Goal: Use online tool/utility: Use online tool/utility

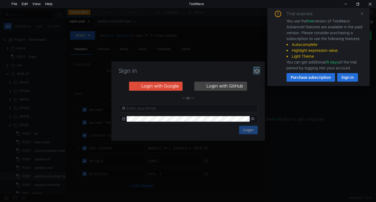
click at [258, 70] on icon "button" at bounding box center [256, 70] width 5 height 5
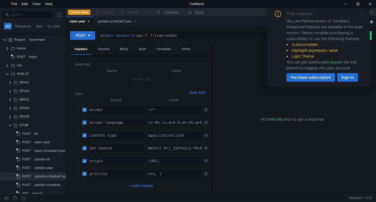
click at [362, 14] on icon at bounding box center [362, 14] width 4 height 4
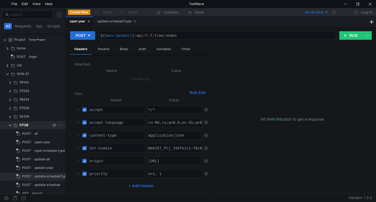
click at [9, 124] on clr-icon at bounding box center [10, 125] width 4 height 4
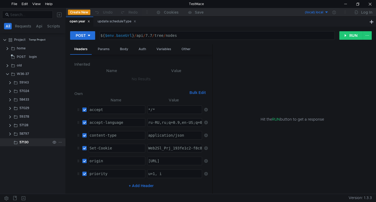
click at [60, 141] on icon at bounding box center [60, 142] width 4 height 4
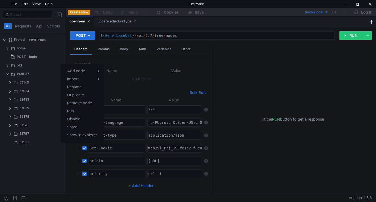
click at [31, 153] on div at bounding box center [188, 101] width 376 height 202
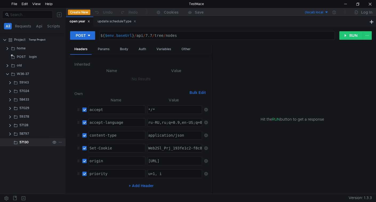
click at [59, 143] on icon at bounding box center [60, 142] width 4 height 4
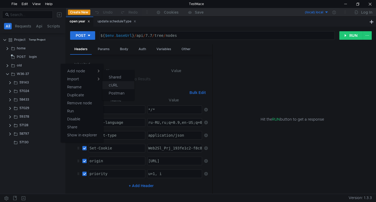
click at [119, 84] on button "cURL" at bounding box center [118, 85] width 32 height 8
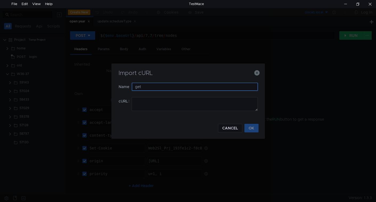
type input "get"
paste textarea "curl 'https://ius-msb.sgp2.local/ius-msb-dev/api/grr/protocols?path=9999&_=1757…"
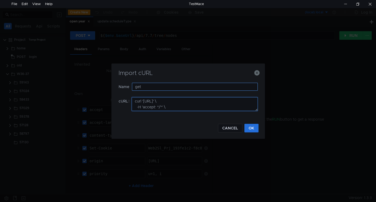
scroll to position [106, 0]
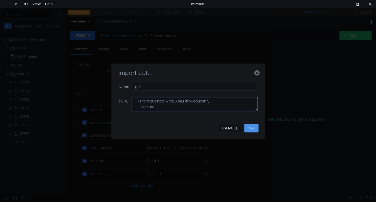
type textarea "curl 'https://ius-msb.sgp2.local/ius-msb-dev/api/grr/protocols?path=9999&_=1757…"
click at [254, 130] on button "OK" at bounding box center [251, 128] width 14 height 9
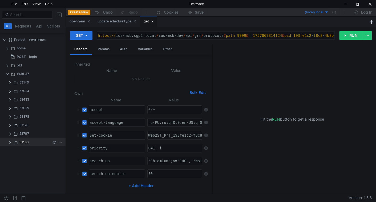
click at [7, 141] on div "57130" at bounding box center [33, 142] width 66 height 8
click at [11, 140] on clr-icon at bounding box center [10, 142] width 4 height 4
click at [136, 21] on icon at bounding box center [134, 21] width 3 height 3
drag, startPoint x: 90, startPoint y: 20, endPoint x: 83, endPoint y: 43, distance: 23.9
click at [90, 21] on icon at bounding box center [88, 21] width 3 height 3
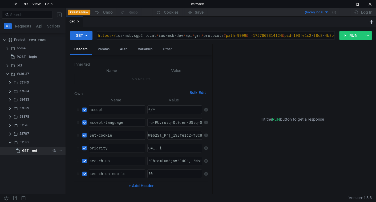
click at [30, 151] on app-tree-icon "GET" at bounding box center [24, 151] width 16 height 8
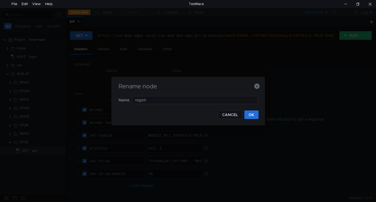
type input "registry"
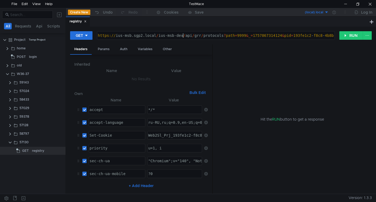
click at [183, 33] on div "https:// ius-msb.sgp2.local / ius-msb-dev / api / grr / protocols ? path = 9999…" at bounding box center [235, 39] width 277 height 13
click at [104, 46] on div "Params" at bounding box center [104, 49] width 20 height 10
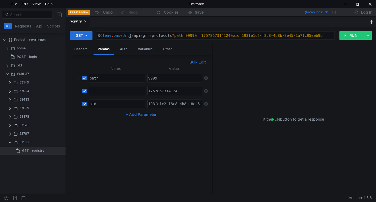
click at [205, 89] on icon at bounding box center [206, 91] width 4 height 4
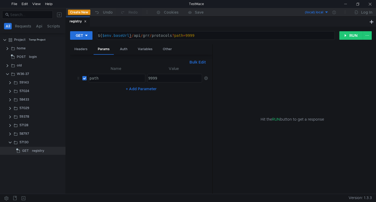
click at [136, 35] on div "${ $env . baseUrl } / api / grr / protocols ? path = 9999" at bounding box center [215, 39] width 237 height 13
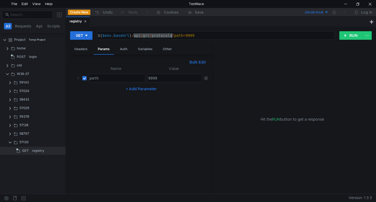
drag, startPoint x: 136, startPoint y: 35, endPoint x: 160, endPoint y: 35, distance: 23.2
click at [160, 35] on div "${ $env . baseUrl } / api / grr / protocols ? path = 9999" at bounding box center [215, 39] width 237 height 13
paste textarea "7.7"
type textarea "${$env.baseUrl}/api/7.7?path=9999"
click at [160, 74] on div "9999" at bounding box center [175, 78] width 54 height 8
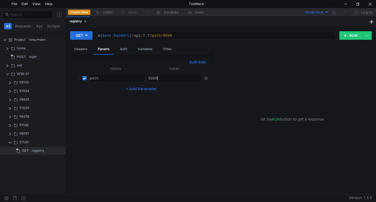
click at [160, 74] on div "9999" at bounding box center [175, 78] width 54 height 8
paste textarea "ALL_NODE_ID"
type textarea "ALL_NODE_ID"
click at [349, 37] on button "RUN" at bounding box center [351, 35] width 24 height 9
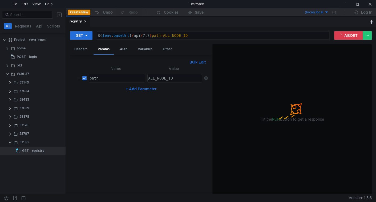
scroll to position [0, 2]
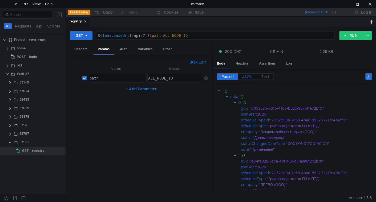
click at [247, 76] on span "JSON" at bounding box center [247, 76] width 10 height 5
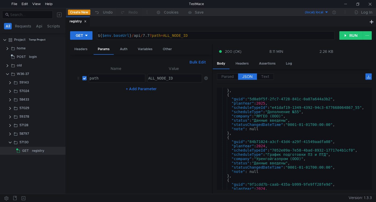
scroll to position [174, 0]
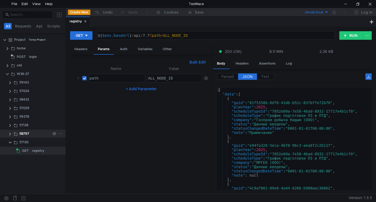
click at [11, 134] on clr-icon at bounding box center [10, 134] width 4 height 4
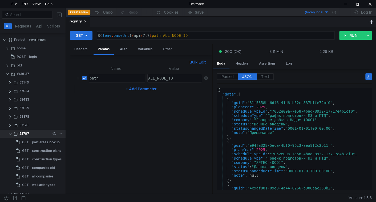
click at [8, 133] on clr-icon at bounding box center [10, 134] width 4 height 4
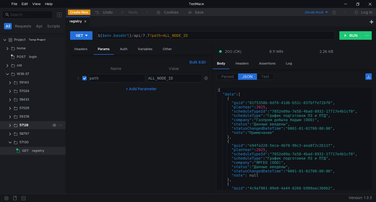
click at [9, 127] on app-app-tree-node-expander at bounding box center [10, 125] width 4 height 8
click at [10, 124] on clr-icon at bounding box center [10, 125] width 4 height 4
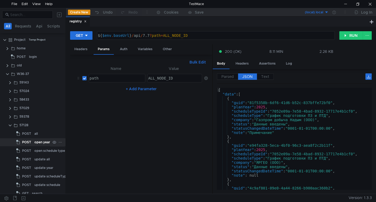
click at [35, 144] on div "open year" at bounding box center [42, 142] width 16 height 8
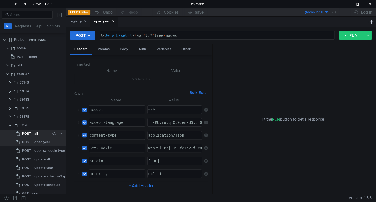
click at [31, 133] on div "POST" at bounding box center [24, 133] width 17 height 8
click at [355, 35] on button "RUN" at bounding box center [351, 35] width 24 height 9
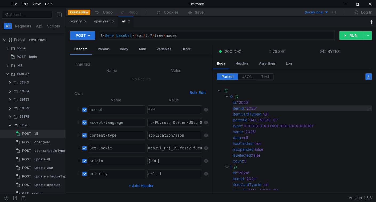
click at [249, 107] on div ""2025"" at bounding box center [305, 108] width 120 height 6
copy div "2025"
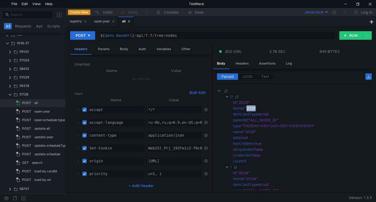
scroll to position [49, 0]
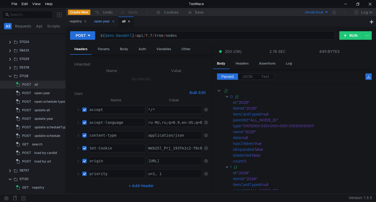
click at [114, 23] on div "open year" at bounding box center [104, 22] width 21 height 6
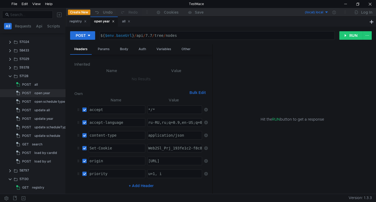
click at [115, 21] on icon at bounding box center [113, 21] width 3 height 3
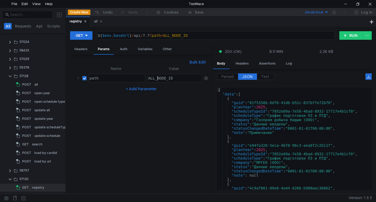
click at [159, 76] on div "ALL_NODE_ID" at bounding box center [174, 82] width 54 height 13
paste textarea "2025"
type textarea "2025"
click at [343, 37] on button "RUN" at bounding box center [351, 35] width 24 height 9
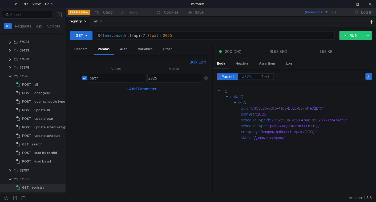
click at [249, 74] on span "JSON" at bounding box center [247, 76] width 10 height 5
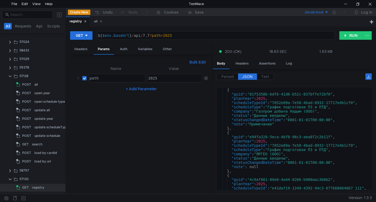
scroll to position [9, 0]
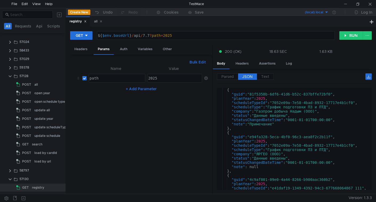
click at [269, 104] on div "{ "guid" : "81f5358b-6df6-41d6-b52c-837bffe72bf0" , "planYear" : 2025 , "schedu…" at bounding box center [293, 143] width 153 height 110
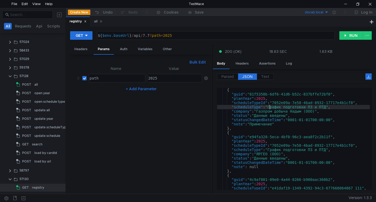
type textarea ""scheduleType": "График подготовки ПЗ и ПТД","
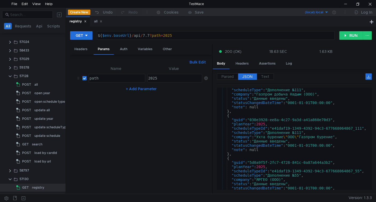
scroll to position [0, 0]
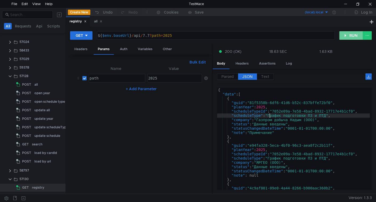
click at [351, 36] on button "RUN" at bounding box center [351, 35] width 24 height 9
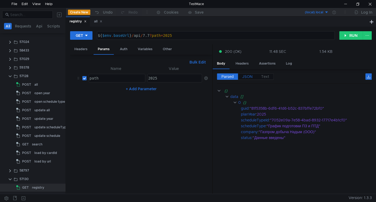
click at [247, 74] on span "JSON" at bounding box center [247, 76] width 10 height 5
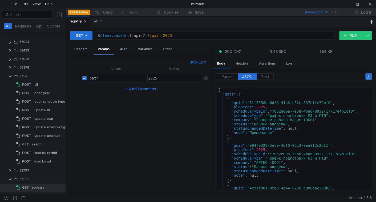
click at [312, 126] on div "{ "data" : [ { "guid" : "81f5358b-6df6-41d6-b52c-837bffe72bf0" , "planYear" : 2…" at bounding box center [293, 143] width 153 height 110
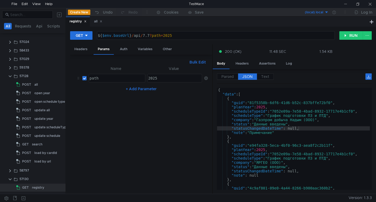
click at [345, 96] on div "{ "data" : [ { "guid" : "81f5358b-6df6-41d6-b52c-837bffe72bf0" , "planYear" : 2…" at bounding box center [293, 143] width 153 height 110
type textarea "{"
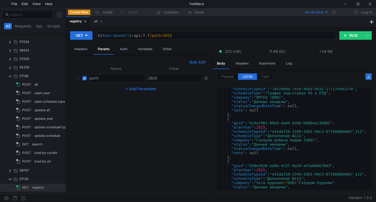
scroll to position [69, 0]
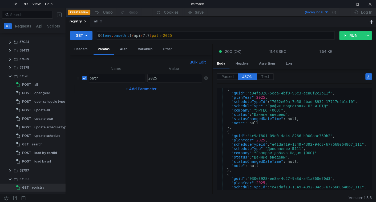
scroll to position [48, 0]
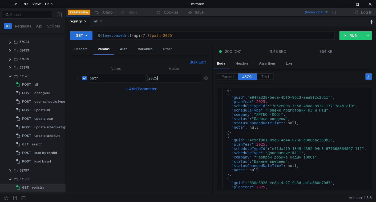
click at [164, 76] on div "2025" at bounding box center [174, 82] width 54 height 13
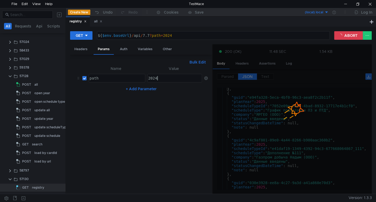
type textarea "2024"
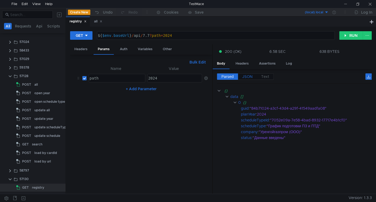
click at [249, 78] on span "JSON" at bounding box center [247, 76] width 10 height 5
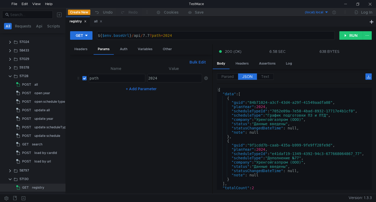
scroll to position [0, 0]
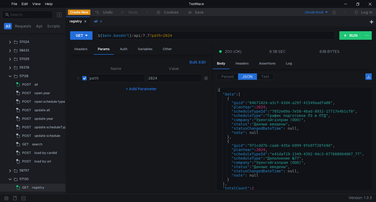
click at [102, 22] on icon at bounding box center [101, 21] width 3 height 3
click at [32, 93] on div "POST" at bounding box center [24, 93] width 17 height 8
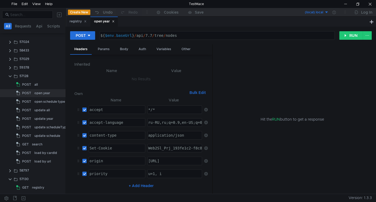
drag, startPoint x: 127, startPoint y: 48, endPoint x: 123, endPoint y: 57, distance: 9.1
click at [126, 48] on div "Body" at bounding box center [124, 49] width 17 height 10
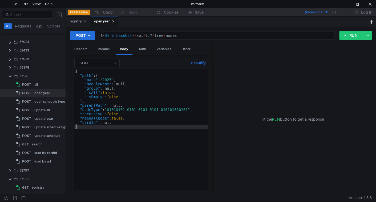
click at [348, 40] on div "POST ${ $env . baseUrl } / api / 7.7 / tree / nodes ההההההההההההההההההההההההההה…" at bounding box center [221, 37] width 302 height 13
click at [350, 37] on button "RUN" at bounding box center [351, 35] width 24 height 9
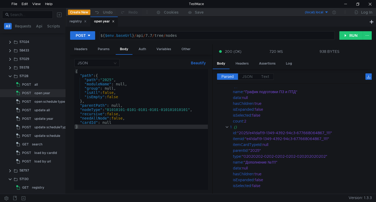
scroll to position [135, 0]
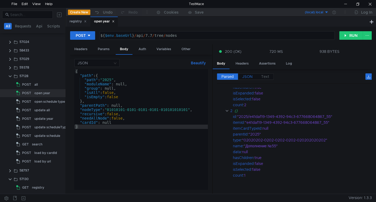
click at [245, 76] on span "JSON" at bounding box center [247, 76] width 10 height 5
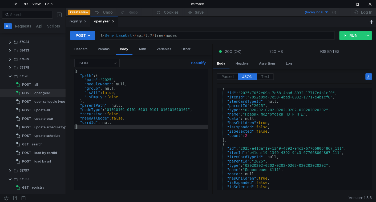
scroll to position [0, 0]
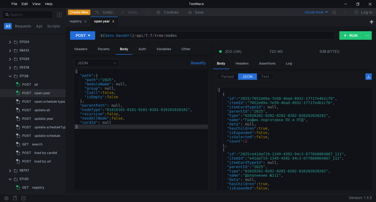
type textarea ""id": "2025/7052e09a-7e58-4bad-8932-17717e4b1cf0","
click at [247, 96] on div "[ { "id" : "2025/7052e09a-7e58-4bad-8932-17717e4b1cf0" , "itemId" : "7052e09a-7…" at bounding box center [293, 143] width 153 height 110
drag, startPoint x: 247, startPoint y: 96, endPoint x: 322, endPoint y: 98, distance: 74.3
click at [322, 98] on div "[ { "id" : "2025/7052e09a-7e58-4bad-8932-17717e4b1cf0" , "itemId" : "7052e09a-7…" at bounding box center [293, 143] width 153 height 110
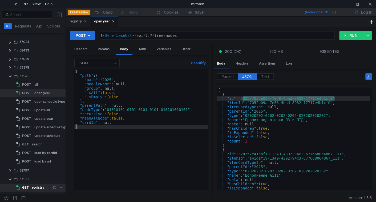
click at [37, 185] on div "registry" at bounding box center [38, 187] width 12 height 8
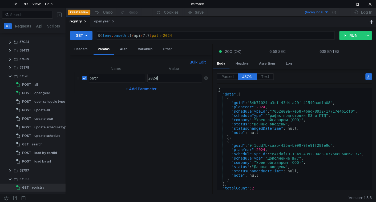
click at [164, 79] on div "2024" at bounding box center [174, 82] width 54 height 13
paste textarea ""Газпром добыча Надым""
type textarea "2024"
click at [102, 24] on div "open year" at bounding box center [104, 22] width 21 height 6
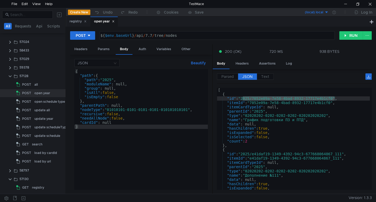
click at [242, 97] on div "[ { "id" : "2025/7052e09a-7e58-4bad-8932-17717e4b1cf0" , "itemId" : "7052e09a-7…" at bounding box center [293, 139] width 153 height 102
click at [39, 187] on div "registry" at bounding box center [38, 187] width 12 height 8
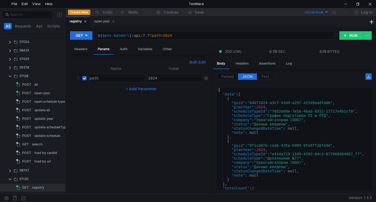
click at [159, 77] on div "2024" at bounding box center [174, 82] width 54 height 13
paste textarea "5/7052e09a-7e58-4bad-8932-17717e4b1cf0"
type textarea "2025/7052e09a-7e58-4bad-8932-17717e4b1cf0"
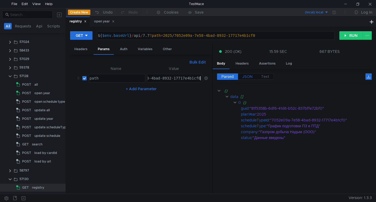
click at [250, 76] on span "JSON" at bounding box center [247, 76] width 10 height 5
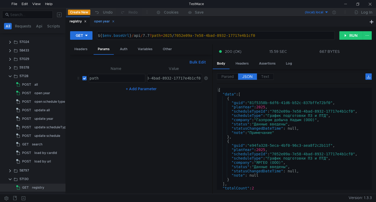
click at [100, 22] on div "open year" at bounding box center [104, 22] width 21 height 6
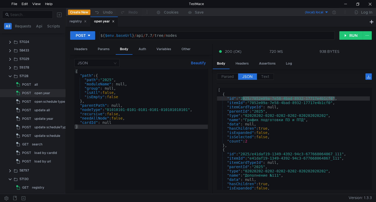
type textarea ""id": "2025/e41daf19-1349-4392-94c3-677668064867_111","
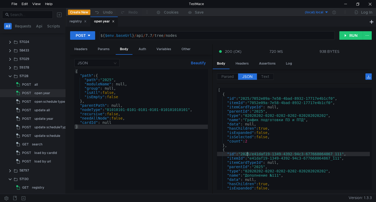
click at [247, 153] on div "[ { "id" : "2025/7052e09a-7e58-4bad-8932-17717e4b1cf0" , "itemId" : "7052e09a-7…" at bounding box center [293, 143] width 153 height 110
drag, startPoint x: 247, startPoint y: 153, endPoint x: 328, endPoint y: 153, distance: 81.3
click at [328, 153] on div "[ { "id" : "2025/7052e09a-7e58-4bad-8932-17717e4b1cf0" , "itemId" : "7052e09a-7…" at bounding box center [293, 143] width 153 height 110
click at [74, 20] on div "registry" at bounding box center [78, 22] width 17 height 6
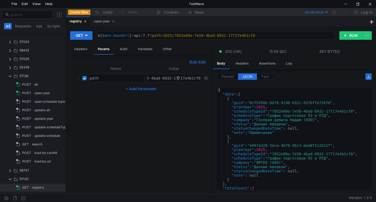
click at [179, 76] on div "2025/7052e09a-7e58-4bad-8932-17717e4b1cf0" at bounding box center [154, 82] width 94 height 13
paste textarea "e41daf19-1349-4392-94c3-677668064867_111"
type textarea "2025/e41daf19-1349-4392-94c3-677668064867_111"
click at [350, 34] on button "RUN" at bounding box center [351, 35] width 24 height 9
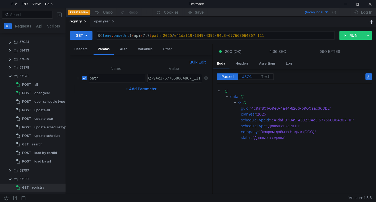
click at [251, 78] on label "JSON" at bounding box center [247, 76] width 19 height 6
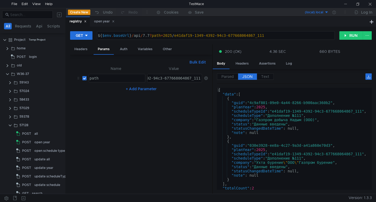
scroll to position [49, 0]
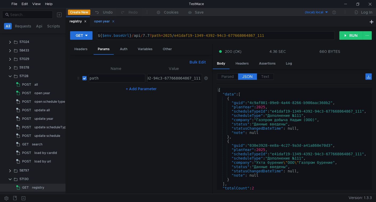
click at [101, 21] on div "open year" at bounding box center [104, 22] width 21 height 6
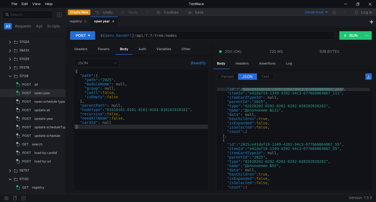
scroll to position [65, 0]
type textarea ""id": "2025/e41daf19-1349-4392-94c3-677668064867_55","
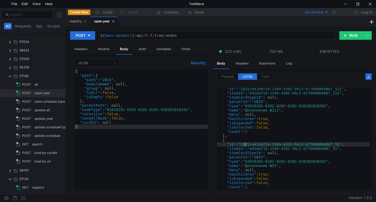
click at [244, 143] on div ""id" : "2025/e41daf19-1349-4392-94c3-677668064867_111" , "itemId" : "e41daf19-1…" at bounding box center [293, 142] width 153 height 110
drag, startPoint x: 244, startPoint y: 143, endPoint x: 334, endPoint y: 143, distance: 90.3
click at [334, 143] on div ""id" : "2025/e41daf19-1349-4392-94c3-677668064867_111" , "itemId" : "e41daf19-1…" at bounding box center [293, 142] width 153 height 110
click at [76, 20] on div "registry" at bounding box center [78, 22] width 17 height 6
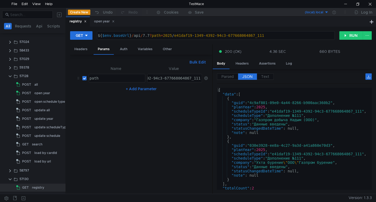
click at [168, 76] on div "2025/e41daf19-1349-4392-94c3-677668064867_111" at bounding box center [149, 82] width 103 height 13
paste textarea "55"
type textarea "2025/e41daf19-1349-4392-94c3-677668064867_55"
click at [342, 38] on button "RUN" at bounding box center [351, 35] width 24 height 9
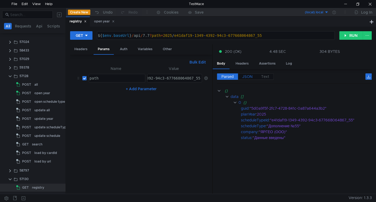
click at [247, 76] on span "JSON" at bounding box center [247, 76] width 10 height 5
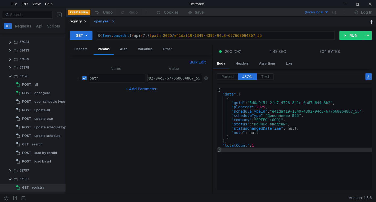
click at [104, 22] on div "open year" at bounding box center [104, 22] width 21 height 6
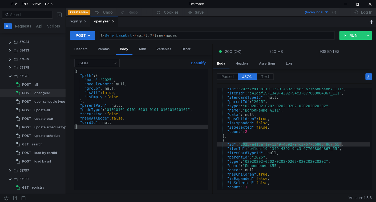
click at [113, 78] on div "{ "path" : { "path" : "2025" , "moduleName" : null, "group" : null, "isAll" : f…" at bounding box center [140, 133] width 133 height 129
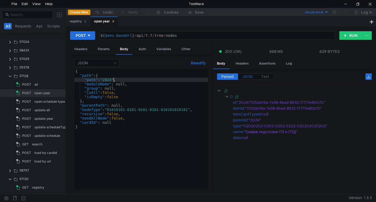
type textarea ""path": "2024","
click at [249, 77] on span "JSON" at bounding box center [247, 76] width 10 height 5
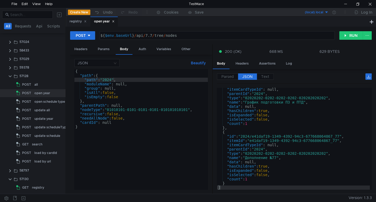
scroll to position [0, 0]
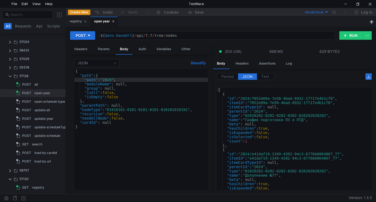
type textarea ""id": "2024/e41daf19-1349-4392-94c3-677668064867_77","
click at [248, 154] on div "[ { "id" : "2024/7052e09a-7e58-4bad-8932-17717e4b1cf0" , "itemId" : "7052e09a-7…" at bounding box center [293, 143] width 153 height 110
drag, startPoint x: 248, startPoint y: 154, endPoint x: 330, endPoint y: 155, distance: 81.8
click at [331, 155] on div "[ { "id" : "2024/7052e09a-7e58-4bad-8932-17717e4b1cf0" , "itemId" : "7052e09a-7…" at bounding box center [293, 143] width 153 height 110
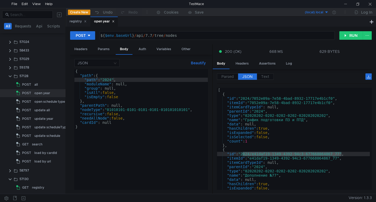
drag, startPoint x: 80, startPoint y: 23, endPoint x: 85, endPoint y: 29, distance: 7.7
click at [80, 23] on div "registry" at bounding box center [78, 22] width 17 height 6
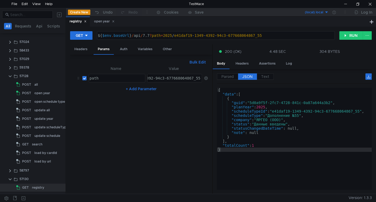
click at [165, 79] on div "2025/e41daf19-1349-4392-94c3-677668064867_55" at bounding box center [150, 82] width 101 height 13
paste textarea "4/e41daf19-1349-4392-94c3-677668064867_77"
type textarea "2024/e41daf19-1349-4392-94c3-677668064867_77"
click at [348, 35] on button "RUN" at bounding box center [351, 35] width 24 height 9
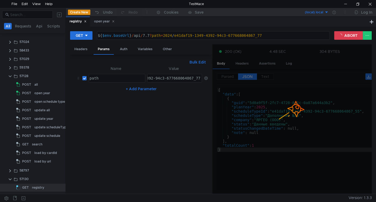
click at [247, 76] on span "JSON" at bounding box center [247, 76] width 10 height 5
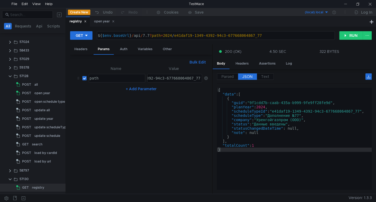
click at [274, 114] on div "{ "data" : [ { "guid" : "9f1cdd7b-caab-435a-b999-9fe9ff28fe9d" , "planYear" : 2…" at bounding box center [294, 143] width 155 height 110
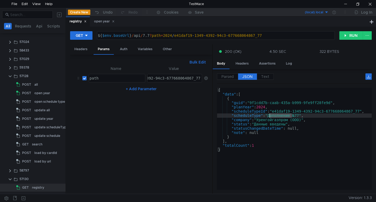
click at [274, 114] on div "{ "data" : [ { "guid" : "9f1cdd7b-caab-435a-b999-9fe9ff28fe9d" , "planYear" : 2…" at bounding box center [294, 143] width 155 height 110
click at [255, 113] on div "{ "data" : [ { "guid" : "9f1cdd7b-caab-435a-b999-9fe9ff28fe9d" , "planYear" : 2…" at bounding box center [294, 143] width 155 height 110
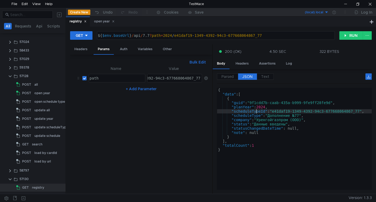
click at [257, 110] on div "{ "data" : [ { "guid" : "9f1cdd7b-caab-435a-b999-9fe9ff28fe9d" , "planYear" : 2…" at bounding box center [294, 143] width 155 height 110
click at [244, 119] on div "{ "data" : [ { "guid" : "9f1cdd7b-caab-435a-b999-9fe9ff28fe9d" , "planYear" : 2…" at bounding box center [294, 143] width 155 height 110
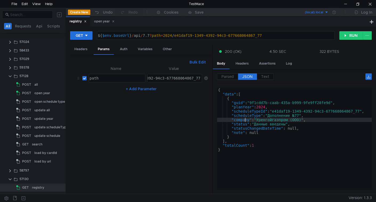
click at [244, 119] on div "{ "data" : [ { "guid" : "9f1cdd7b-caab-435a-b999-9fe9ff28fe9d" , "planYear" : 2…" at bounding box center [294, 143] width 155 height 110
click at [278, 120] on div "{ "data" : [ { "guid" : "9f1cdd7b-caab-435a-b999-9fe9ff28fe9d" , "planYear" : 2…" at bounding box center [294, 143] width 155 height 110
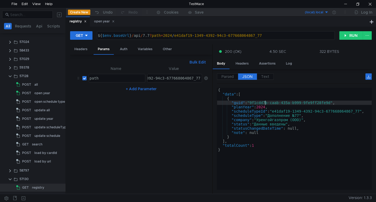
click at [264, 102] on div "{ "data" : [ { "guid" : "9f1cdd7b-caab-435a-b999-9fe9ff28fe9d" , "planYear" : 2…" at bounding box center [294, 143] width 155 height 110
type textarea ""guid": "9f1cdd7b-caab-435a-b999-9fe9ff28fe9d","
click at [264, 102] on div "{ "data" : [ { "guid" : "9f1cdd7b-caab-435a-b999-9fe9ff28fe9d" , "planYear" : 2…" at bounding box center [294, 143] width 155 height 110
click at [194, 63] on button "Bulk Edit" at bounding box center [197, 62] width 21 height 6
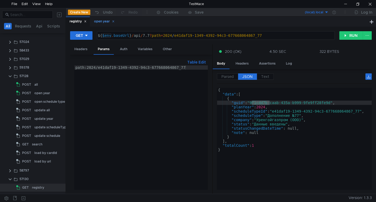
click at [102, 21] on div "open year" at bounding box center [104, 22] width 21 height 6
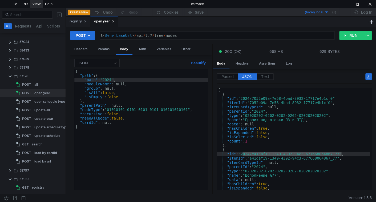
click at [41, 0] on div "View" at bounding box center [36, 4] width 13 height 8
click at [113, 80] on div "{ "path" : { "path" : "2024" , "moduleName" : null, "group" : null, "isAll" : f…" at bounding box center [140, 133] width 133 height 129
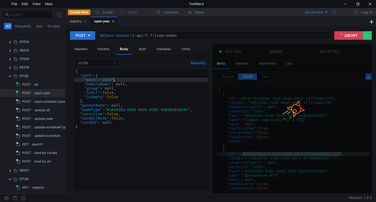
type textarea ""path": "2025","
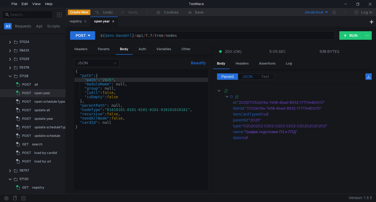
click at [245, 79] on label "JSON" at bounding box center [247, 76] width 19 height 6
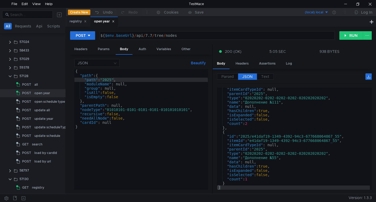
scroll to position [0, 0]
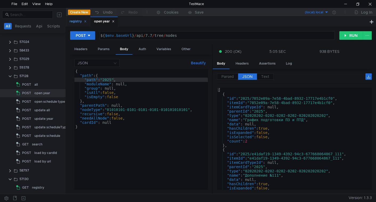
click at [71, 21] on div "registry" at bounding box center [78, 22] width 17 height 6
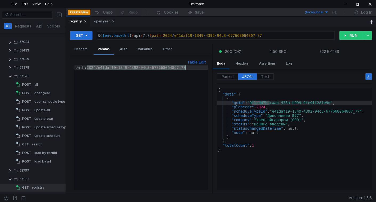
drag, startPoint x: 87, startPoint y: 67, endPoint x: 186, endPoint y: 76, distance: 99.8
click at [186, 76] on div "path:2024/e41daf19-1349-4392-94c3-677668064867_77" at bounding box center [140, 131] width 133 height 132
paste textarea "ALL_NODE_ID"
type textarea "path:ALL_NODE_ID"
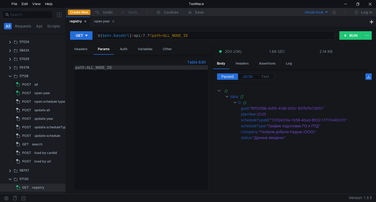
click at [250, 76] on span "JSON" at bounding box center [247, 76] width 10 height 5
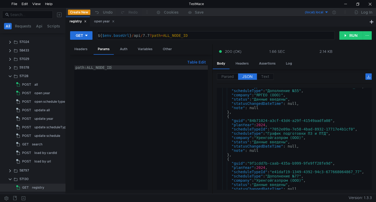
scroll to position [218, 0]
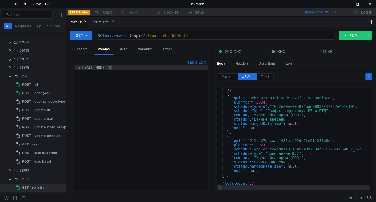
click at [127, 79] on div "path:ALL_NODE_ID" at bounding box center [140, 131] width 133 height 132
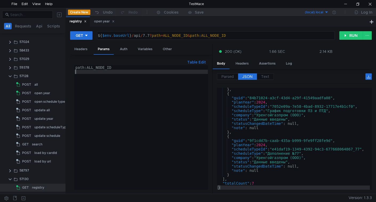
type textarea "s"
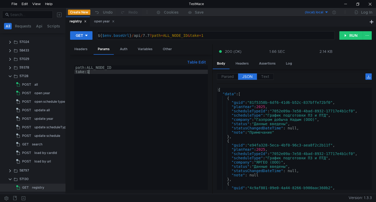
scroll to position [0, 0]
click at [70, 87] on div "Table Edit take:1 path:ALL_NODE_ID take:1 ההההההההההההההההההההההההההההההההההההה…" at bounding box center [141, 124] width 142 height 139
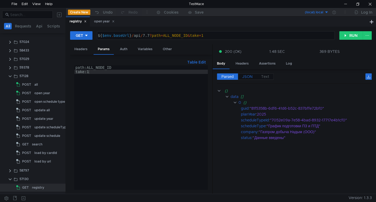
click at [253, 76] on label "JSON" at bounding box center [247, 76] width 19 height 6
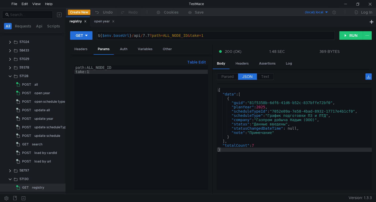
click at [101, 71] on div "path:ALL_NODE_ID take:1" at bounding box center [140, 131] width 133 height 132
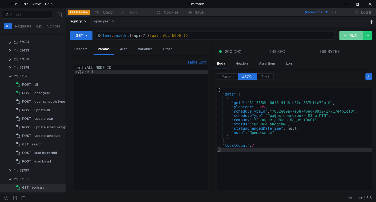
click at [347, 35] on button "RUN" at bounding box center [351, 35] width 24 height 9
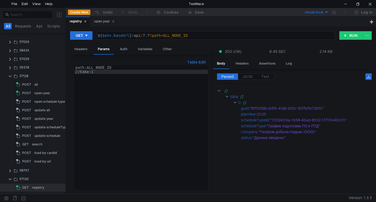
click at [249, 75] on span "JSON" at bounding box center [247, 76] width 10 height 5
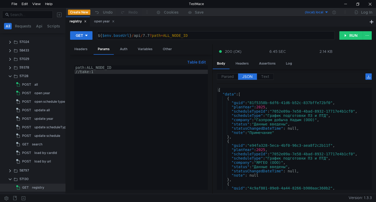
click at [98, 65] on div "path:ALL_NODE_ID //take:1" at bounding box center [140, 131] width 133 height 132
type textarea "path:20"
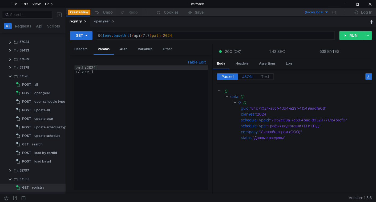
type textarea "path:2024"
click at [253, 78] on label "JSON" at bounding box center [247, 76] width 19 height 6
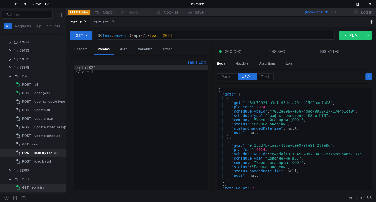
click at [36, 153] on div "load by cardId" at bounding box center [45, 153] width 23 height 8
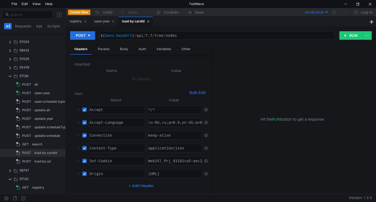
click at [126, 49] on div "Body" at bounding box center [124, 49] width 17 height 10
